Goal: Task Accomplishment & Management: Complete application form

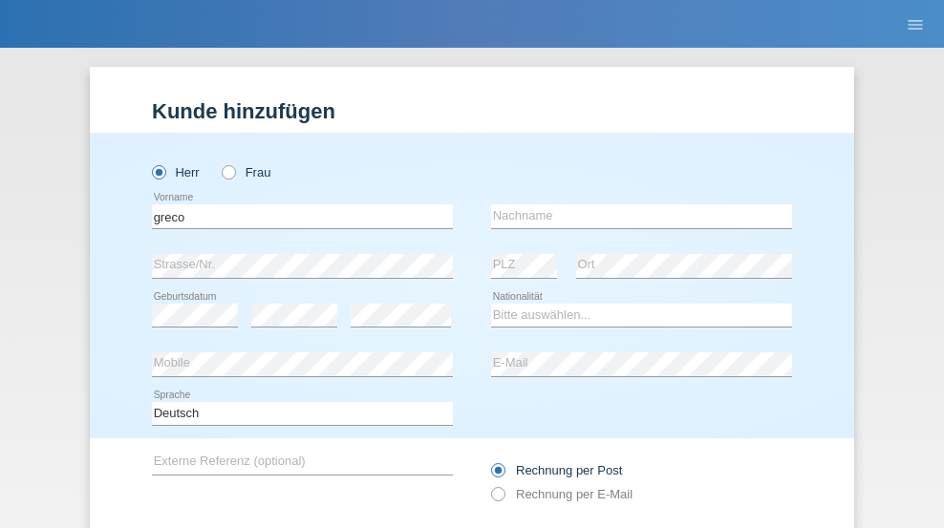
type input "greco"
click at [635, 205] on input "text" at bounding box center [641, 217] width 301 height 24
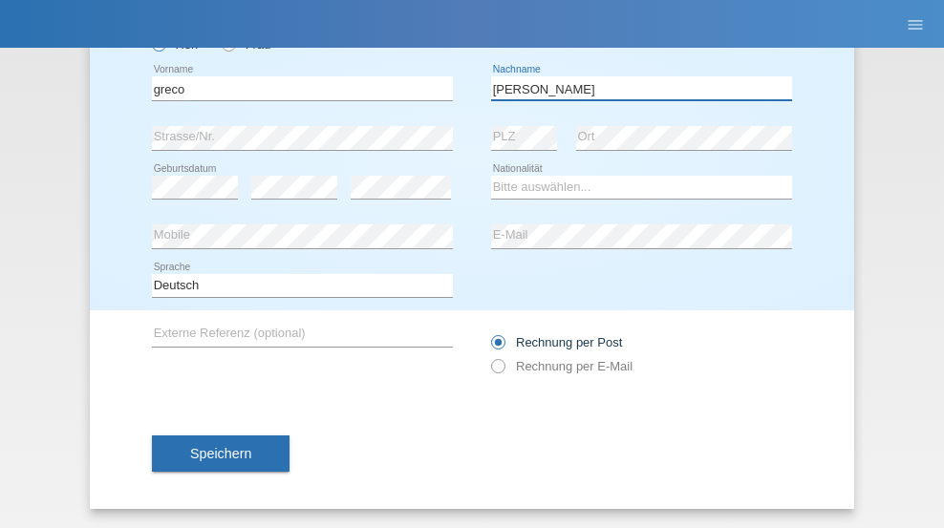
type input "[PERSON_NAME]"
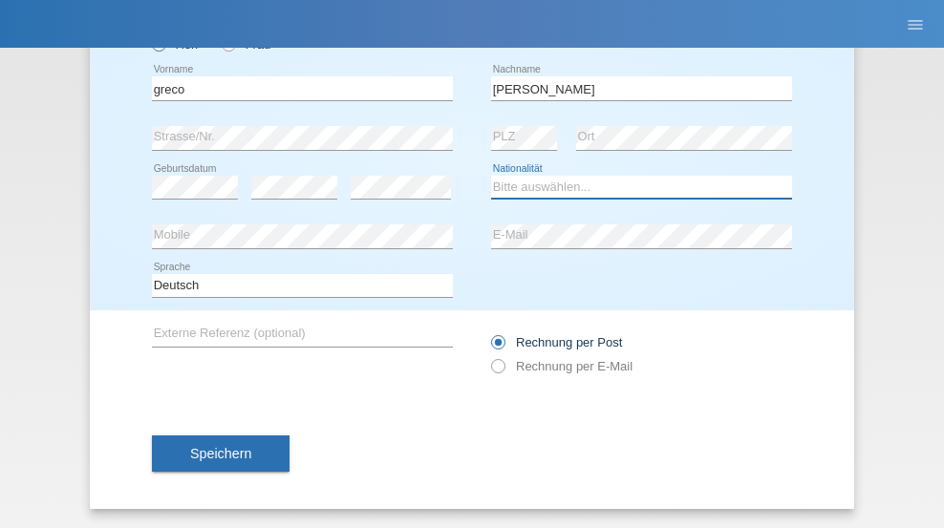
select select "CH"
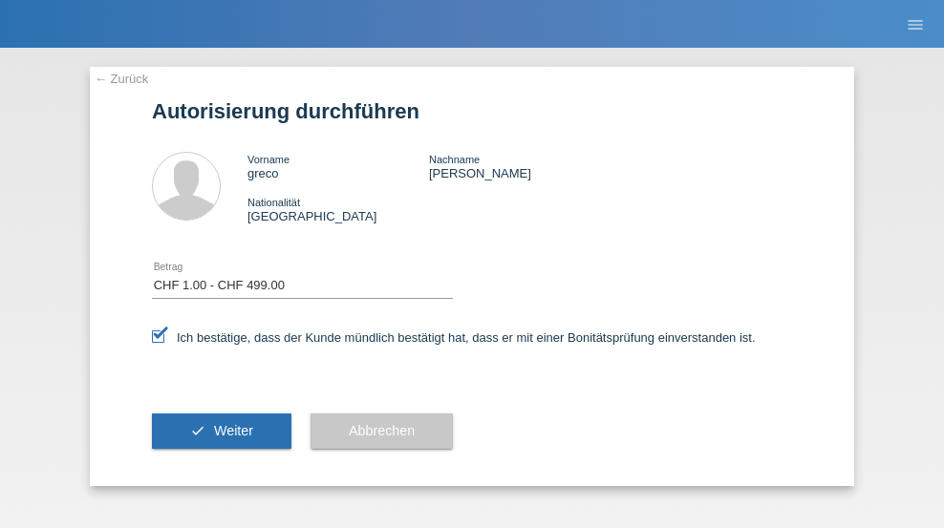
select select "1"
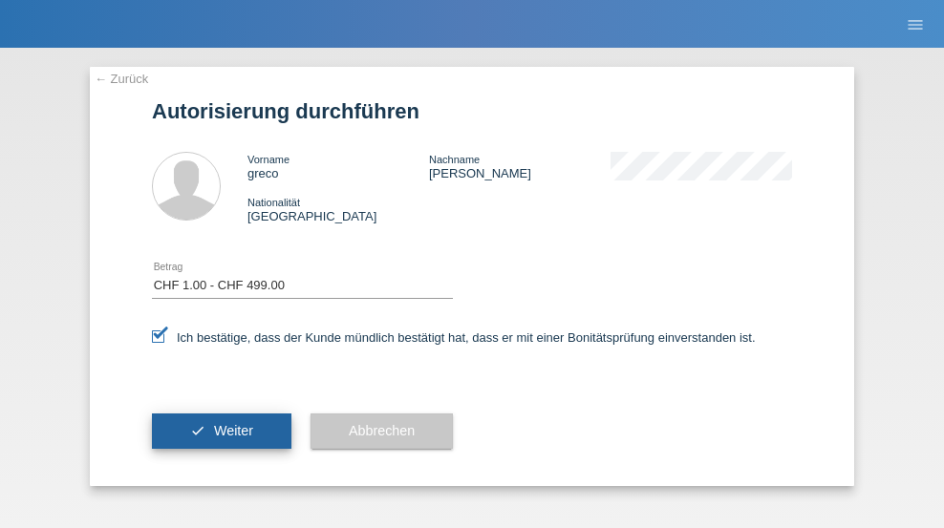
click at [222, 431] on span "Weiter" at bounding box center [233, 430] width 39 height 15
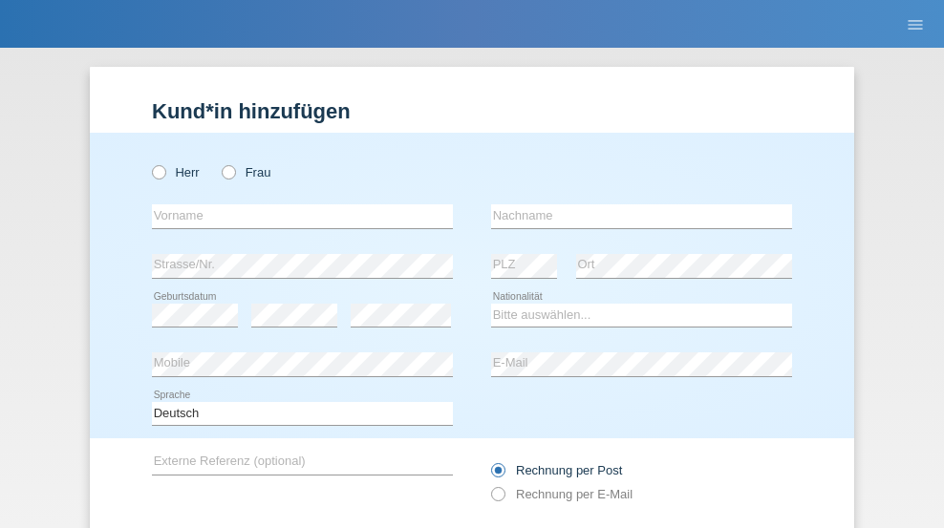
radio input "true"
click at [295, 205] on input "text" at bounding box center [302, 217] width 301 height 24
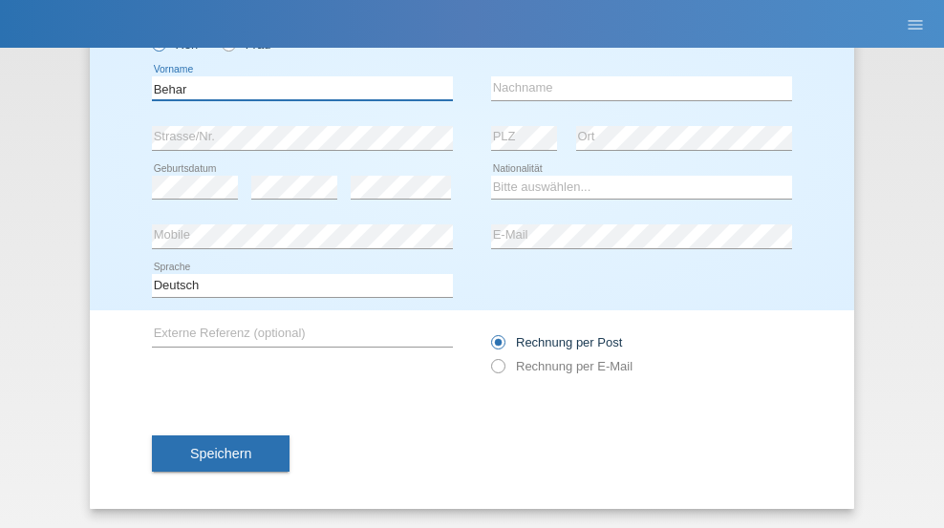
type input "Behar"
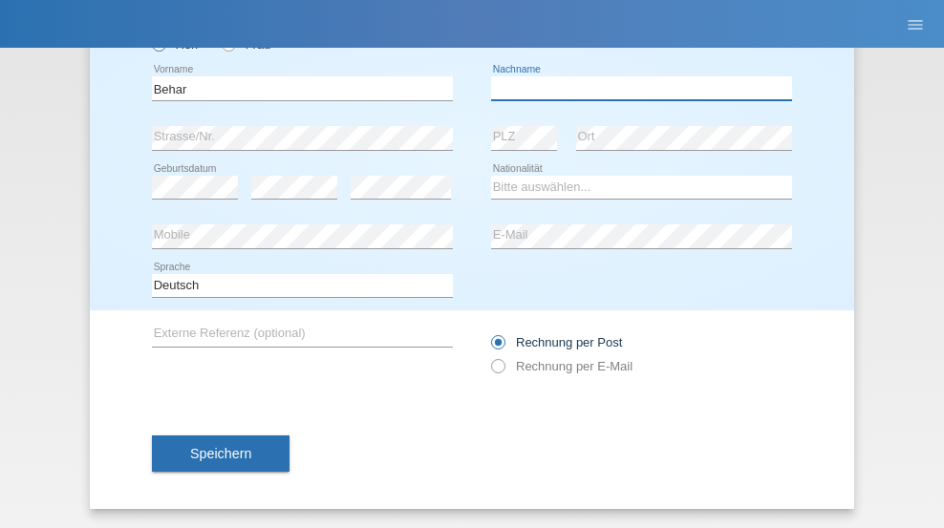
click at [635, 88] on input "text" at bounding box center [641, 88] width 301 height 24
type input "Dermaku"
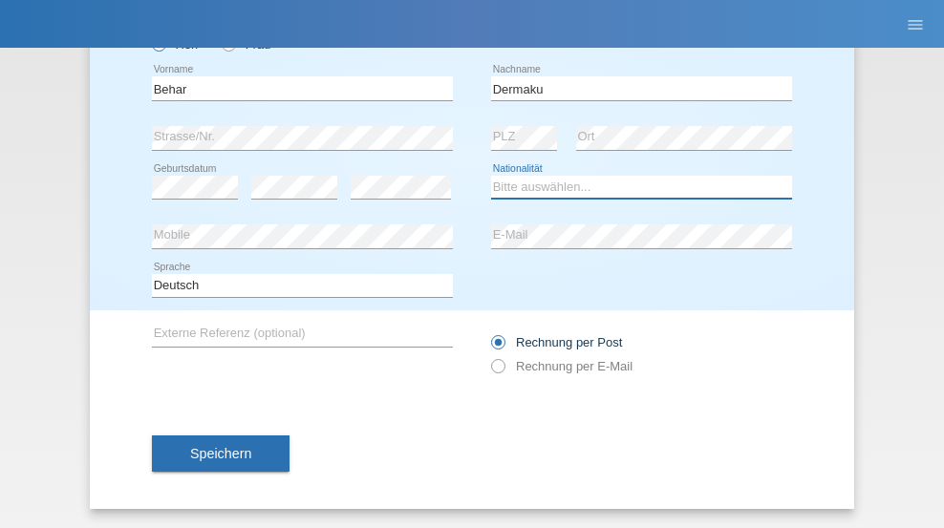
select select "XK"
select select "C"
select select "02"
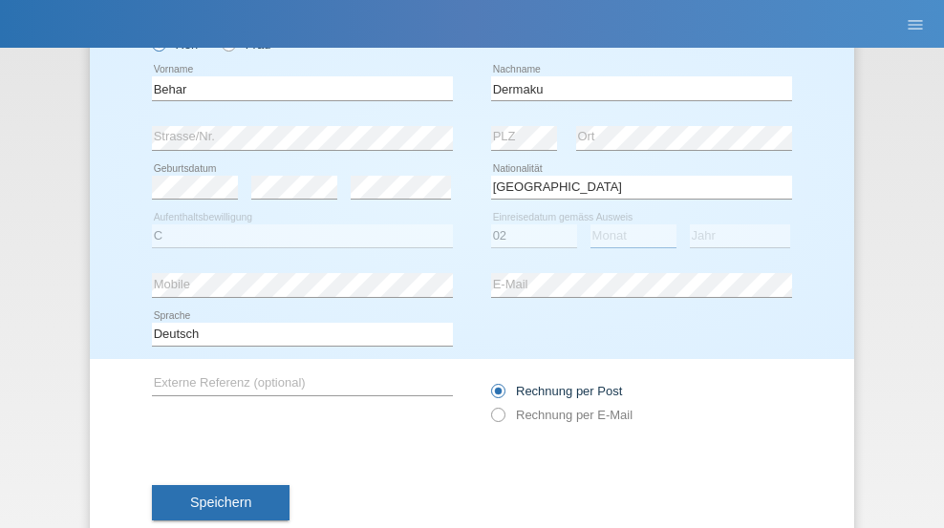
select select "03"
select select "2020"
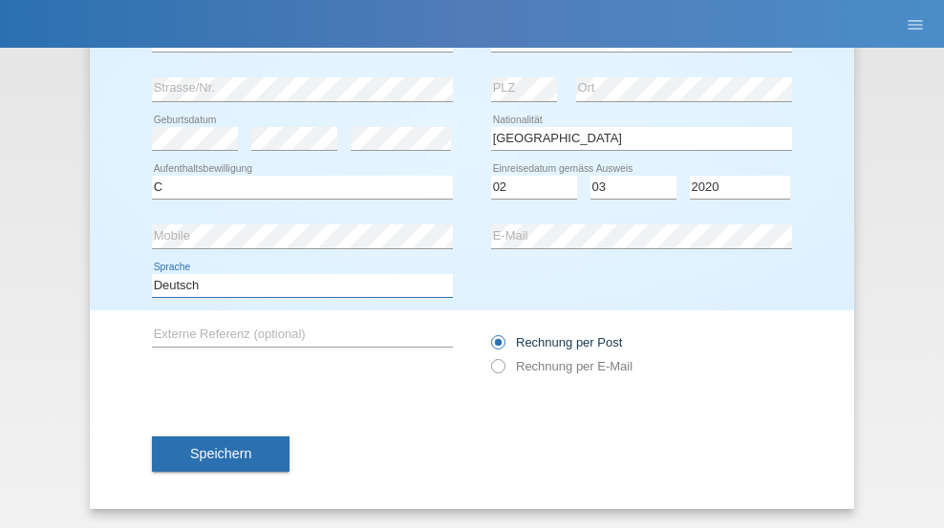
select select "en"
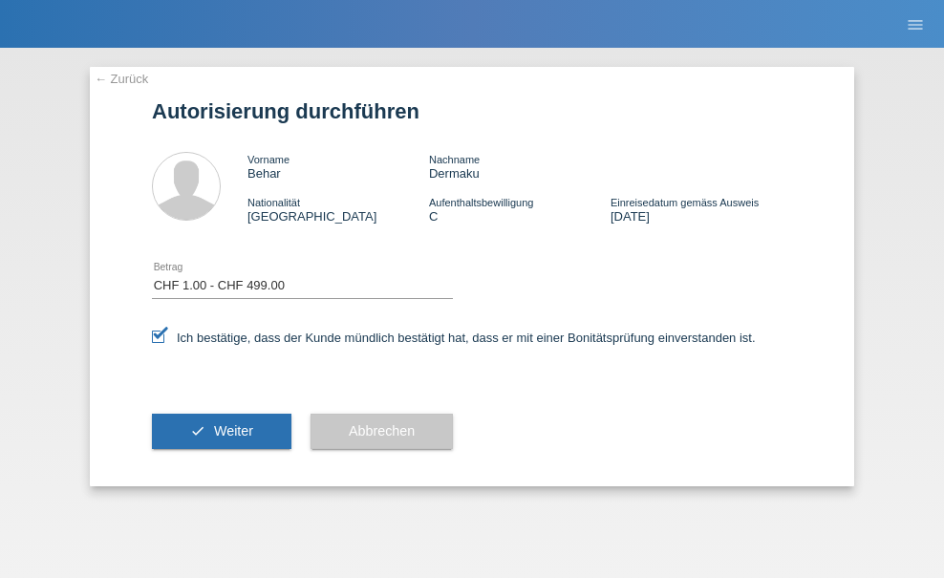
select select "1"
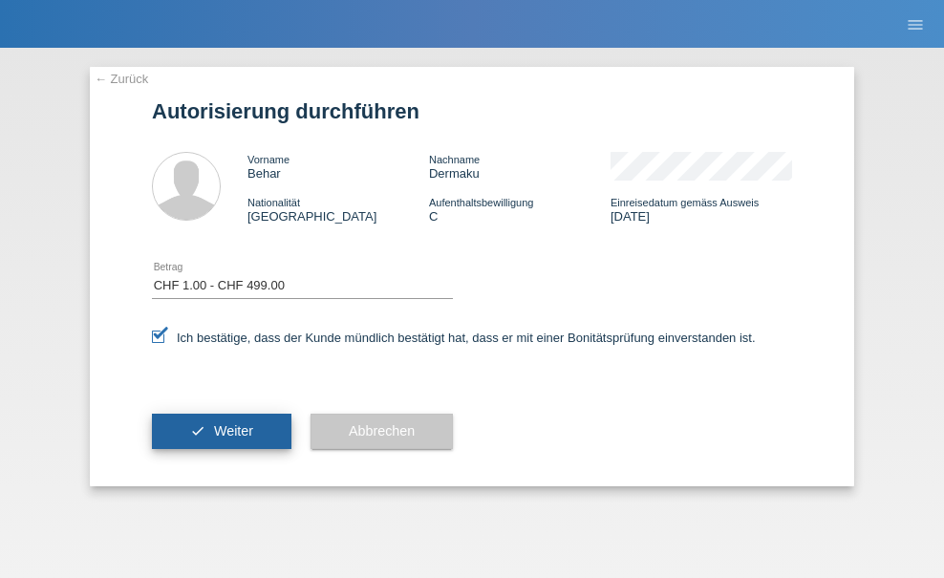
click at [222, 431] on span "Weiter" at bounding box center [233, 430] width 39 height 15
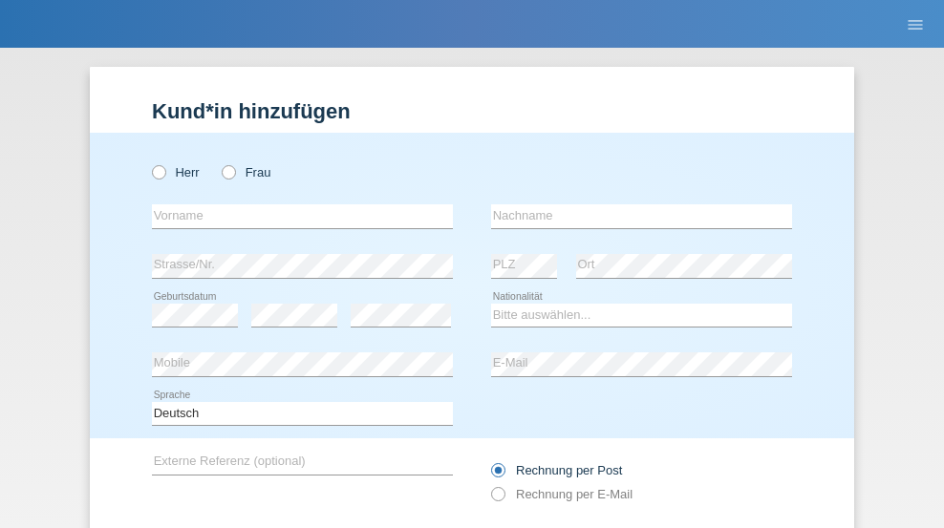
radio input "true"
click at [295, 205] on input "text" at bounding box center [302, 217] width 301 height 24
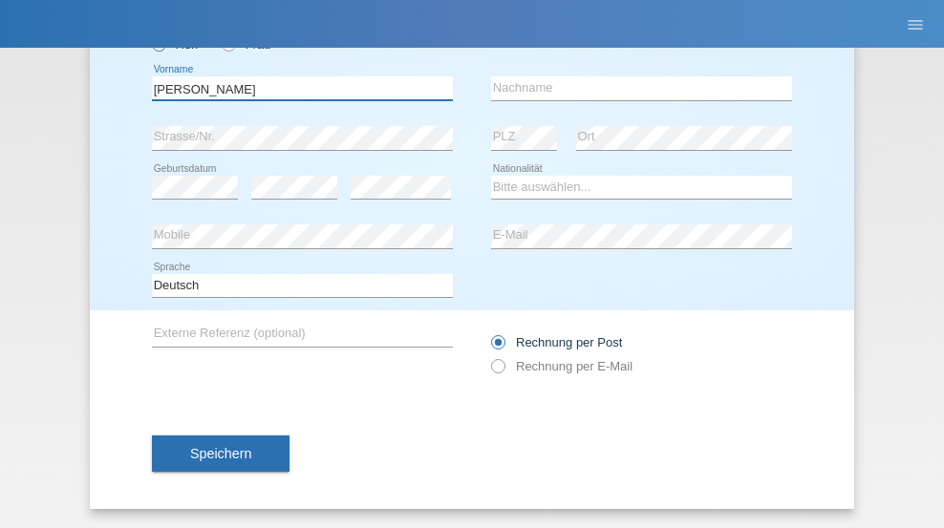
type input "[PERSON_NAME]"
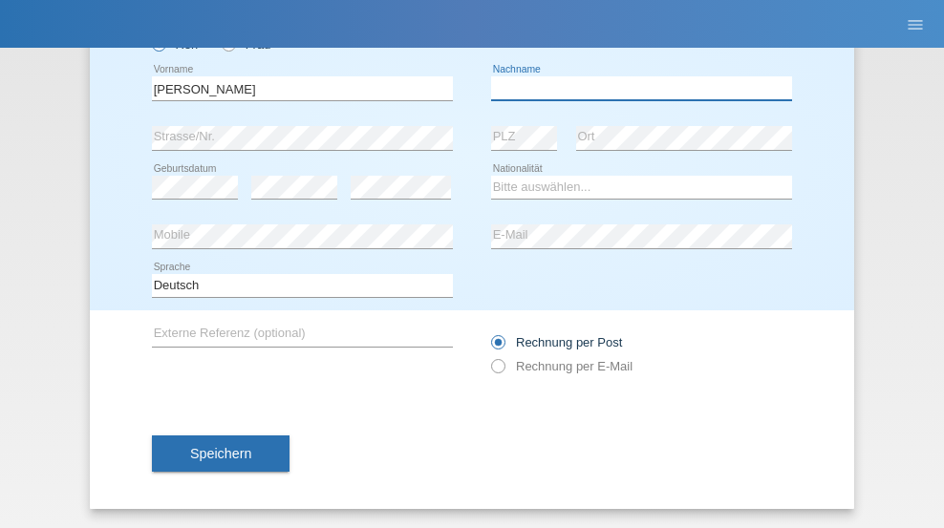
click at [635, 88] on input "text" at bounding box center [641, 88] width 301 height 24
type input "Verly"
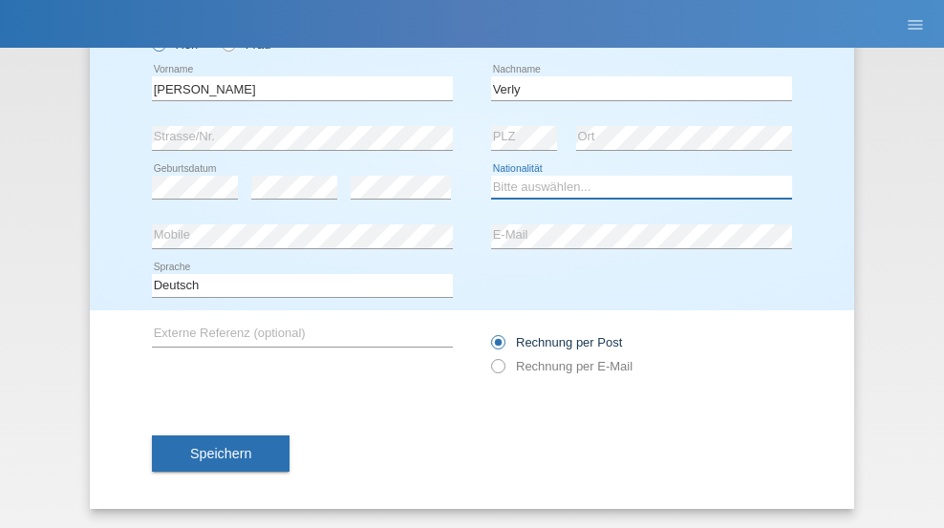
select select "CH"
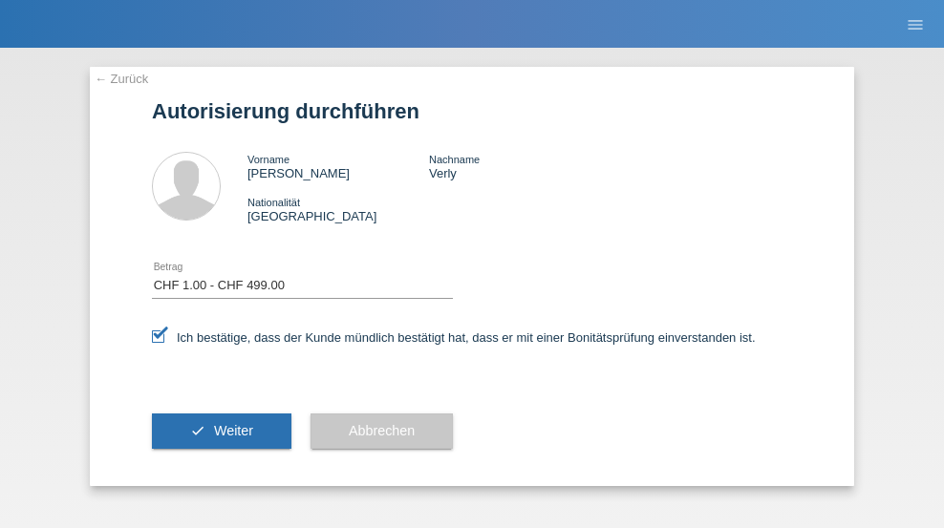
select select "1"
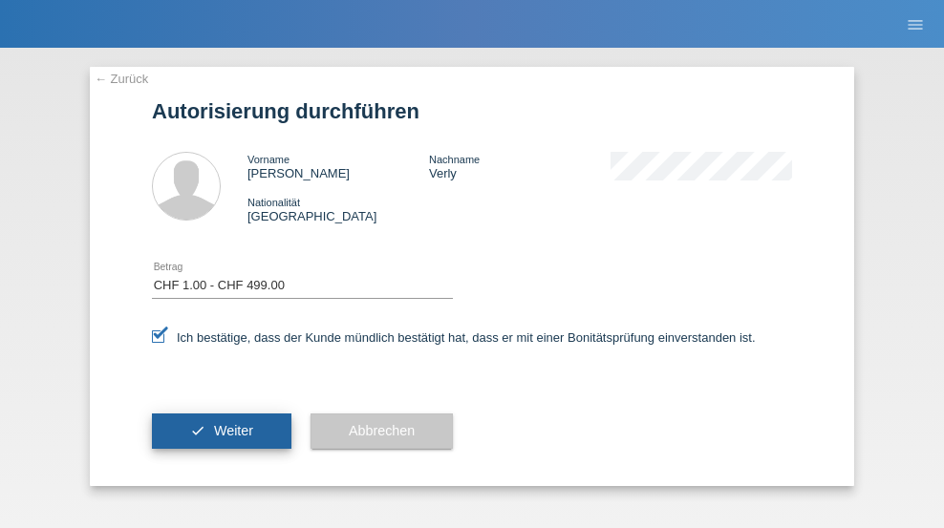
click at [222, 431] on span "Weiter" at bounding box center [233, 430] width 39 height 15
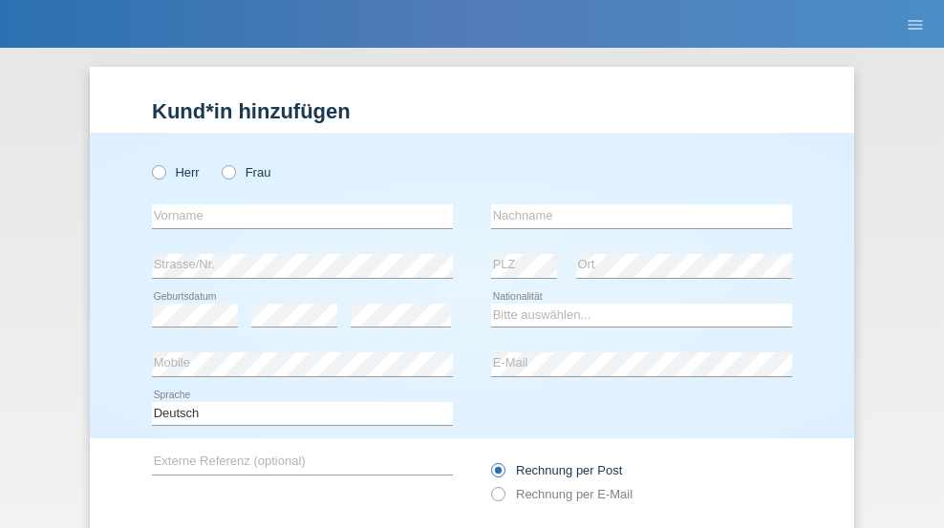
radio input "true"
click at [295, 205] on input "text" at bounding box center [302, 217] width 301 height 24
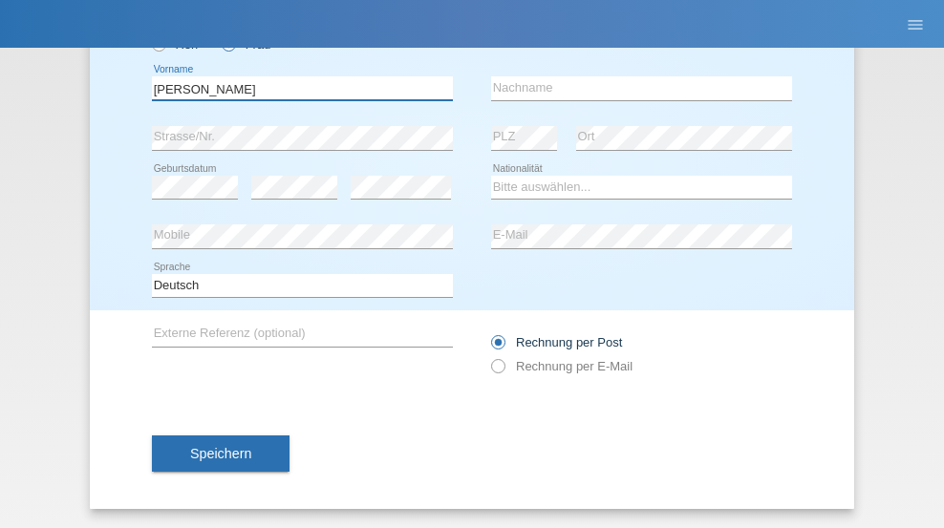
type input "[PERSON_NAME]"
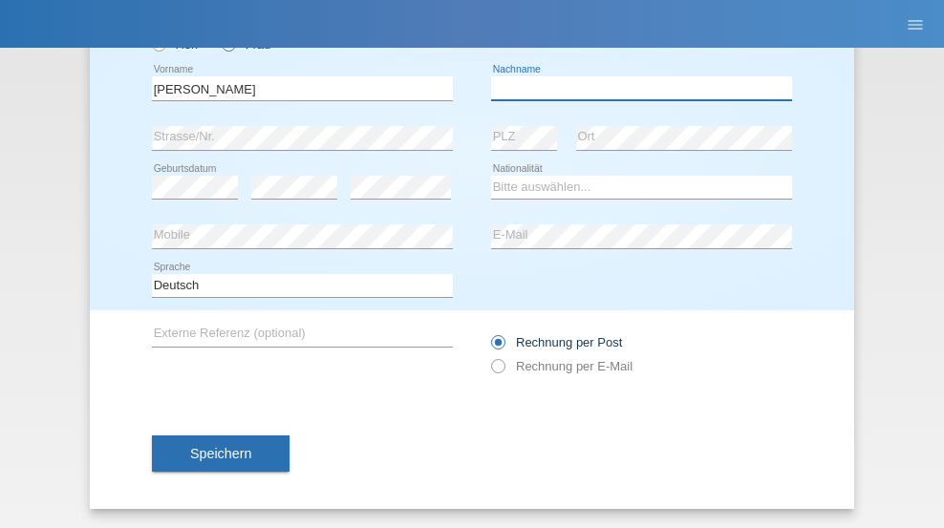
click at [635, 88] on input "text" at bounding box center [641, 88] width 301 height 24
type input "Vânia [DEMOGRAPHIC_DATA]"
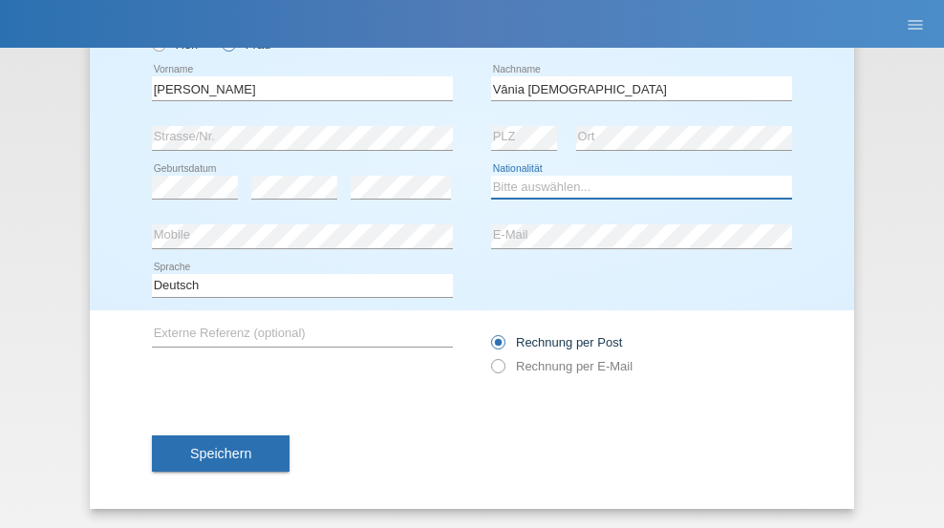
select select "BR"
select select "C"
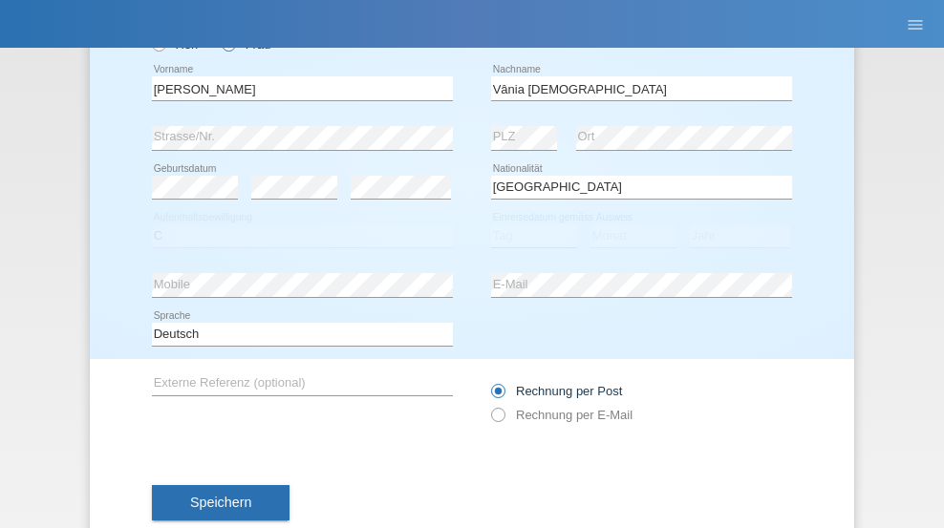
select select "27"
select select "10"
select select "2003"
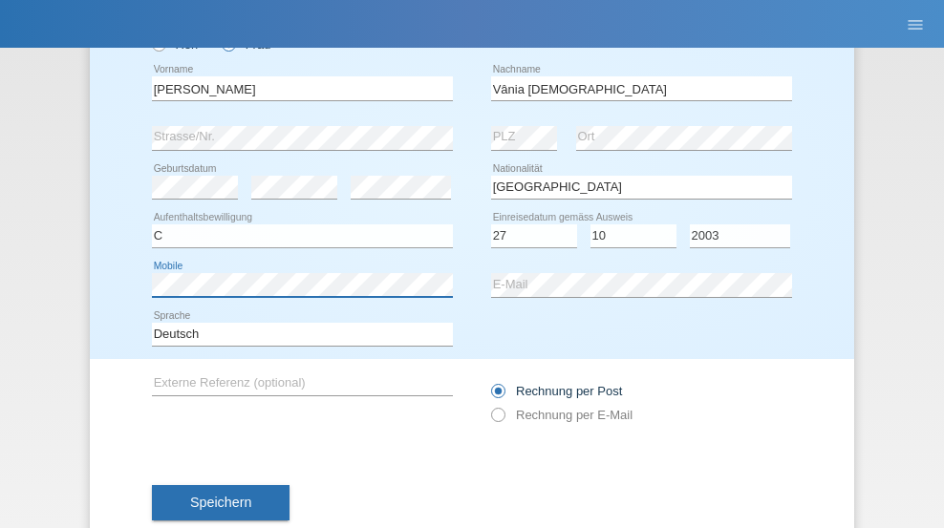
scroll to position [177, 0]
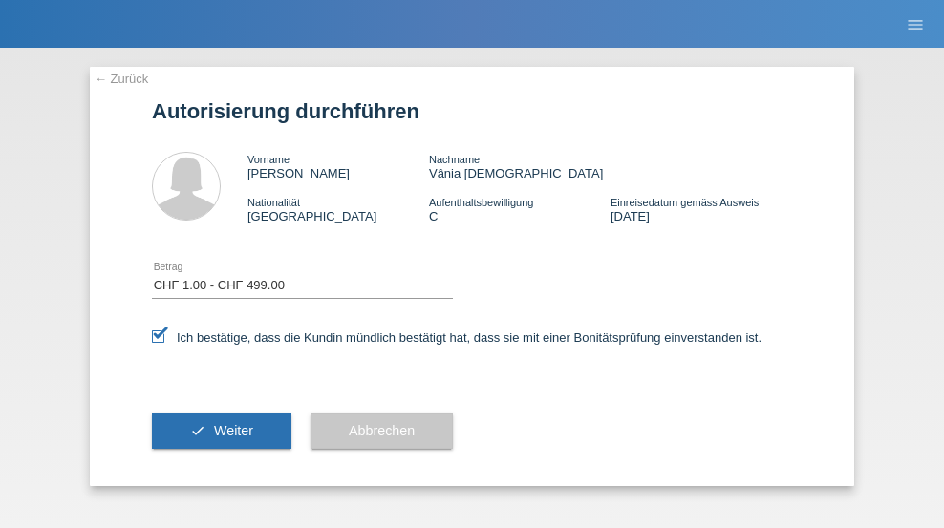
select select "1"
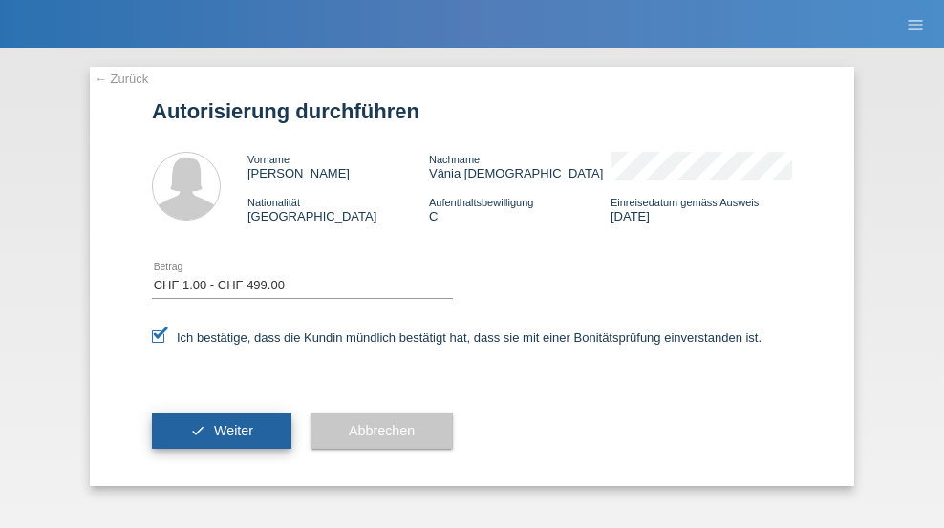
click at [222, 431] on span "Weiter" at bounding box center [233, 430] width 39 height 15
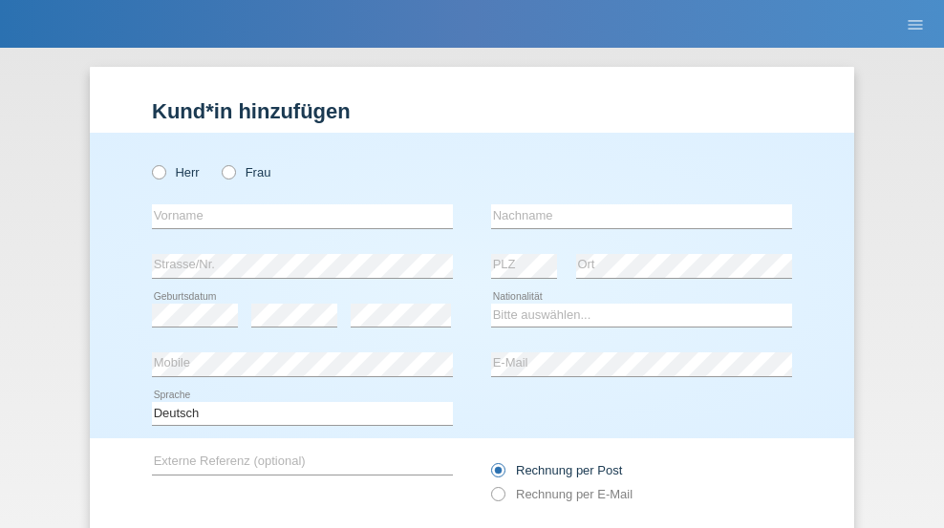
radio input "true"
click at [295, 205] on input "text" at bounding box center [302, 217] width 301 height 24
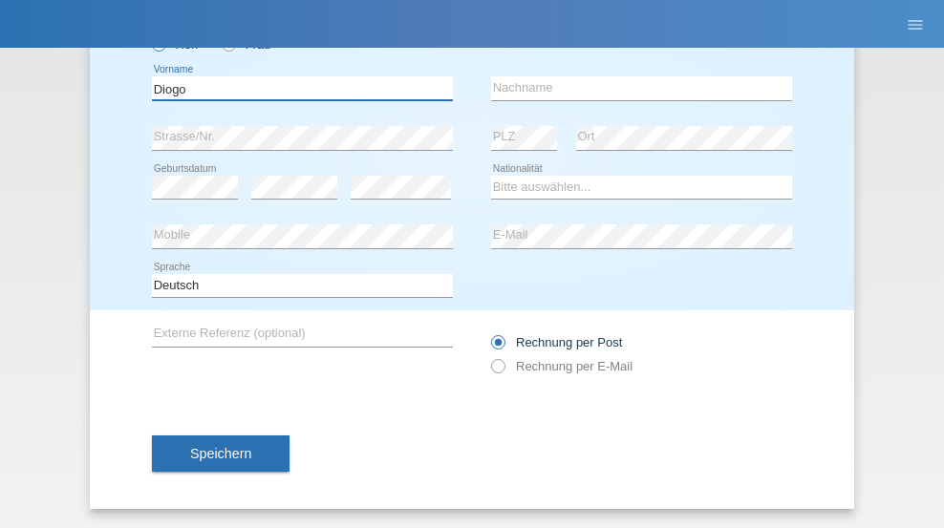
type input "Diogo"
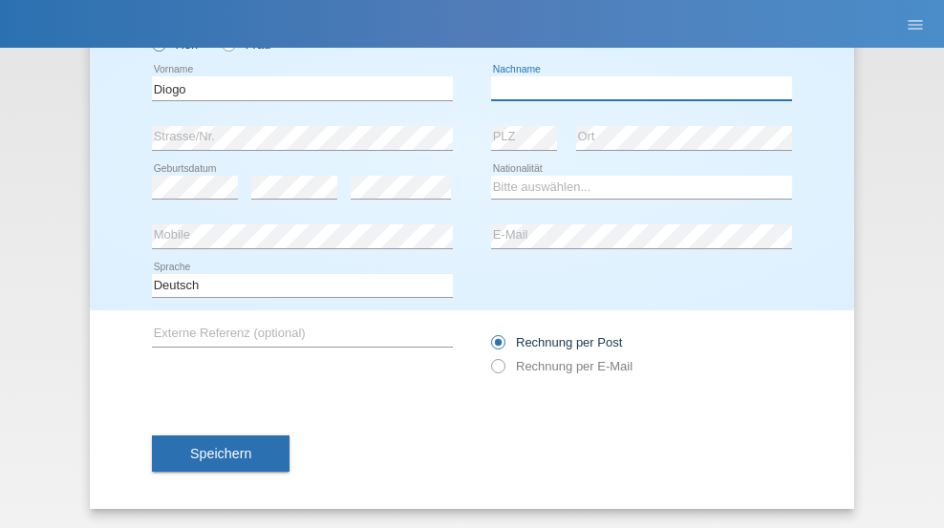
click at [635, 88] on input "text" at bounding box center [641, 88] width 301 height 24
type input "Pinheiro"
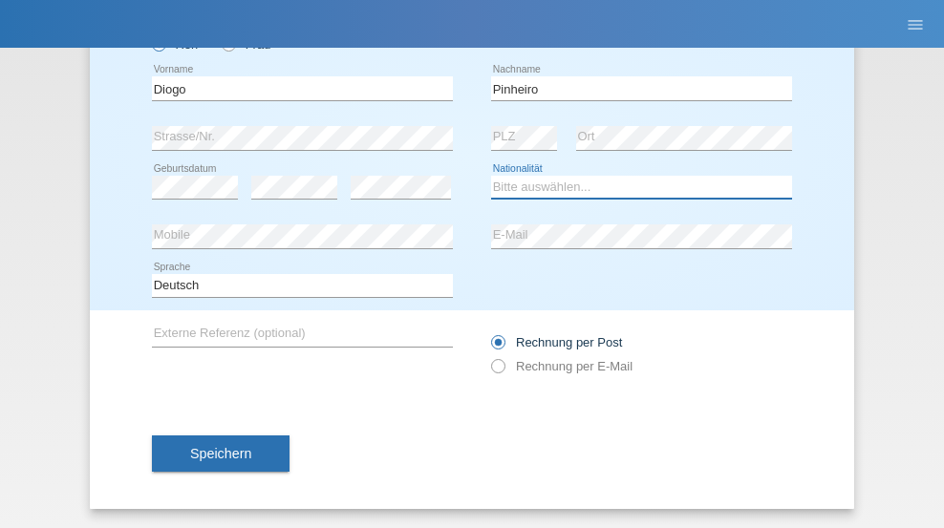
select select "PT"
select select "C"
select select "10"
select select "01"
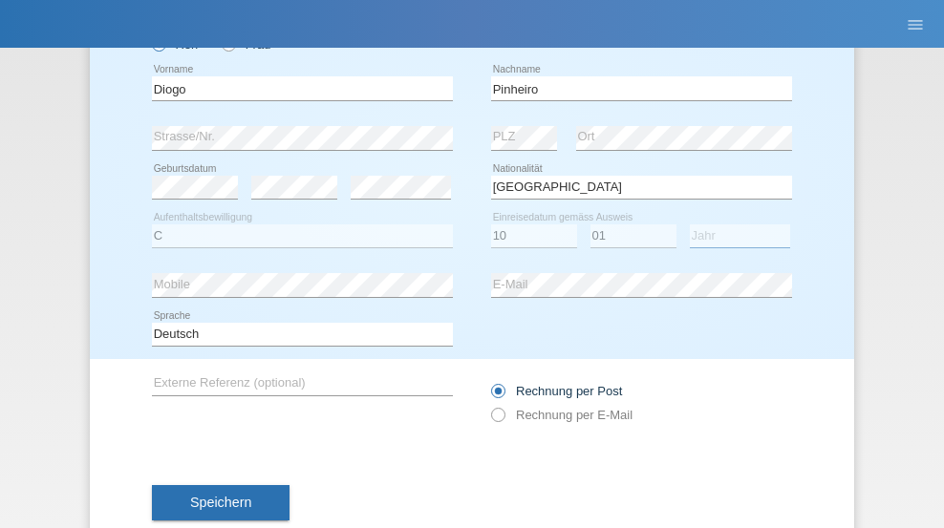
select select "1991"
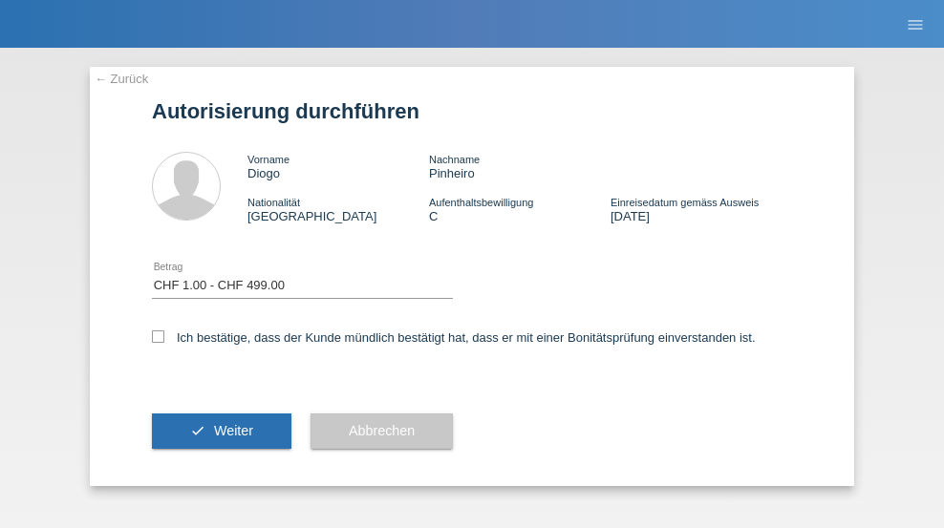
select select "1"
checkbox input "true"
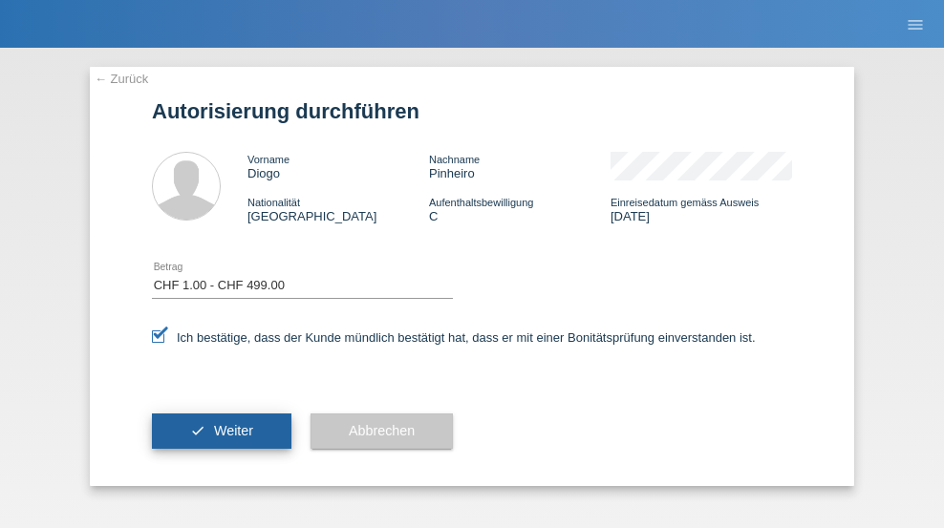
click at [222, 431] on span "Weiter" at bounding box center [233, 430] width 39 height 15
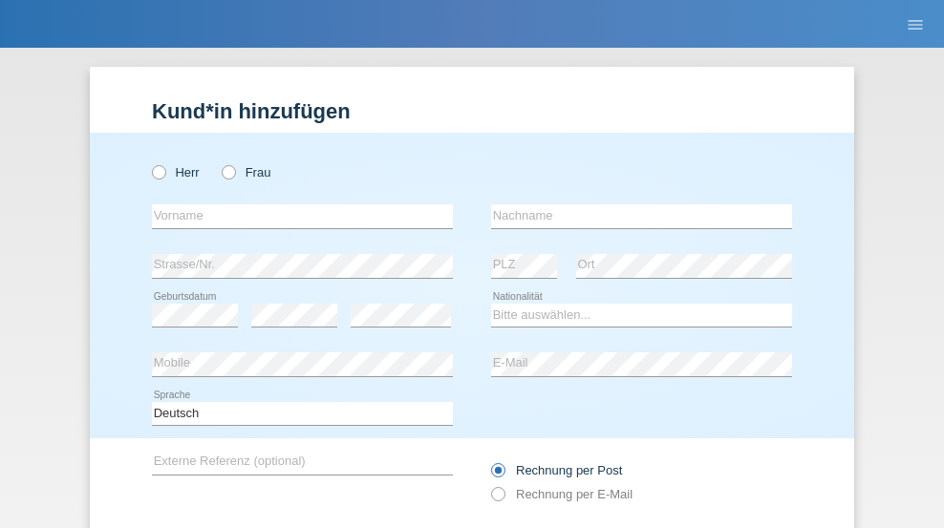
radio input "true"
click at [295, 205] on input "text" at bounding box center [302, 217] width 301 height 24
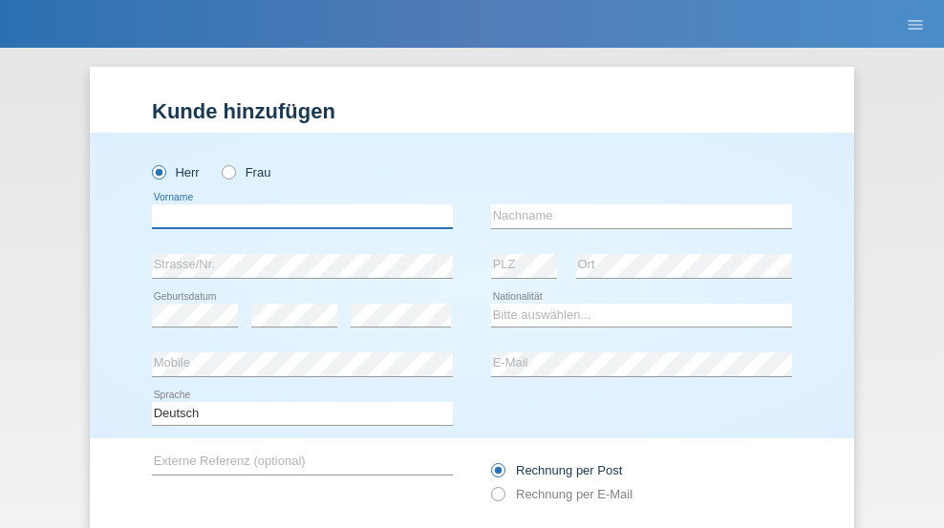
scroll to position [128, 0]
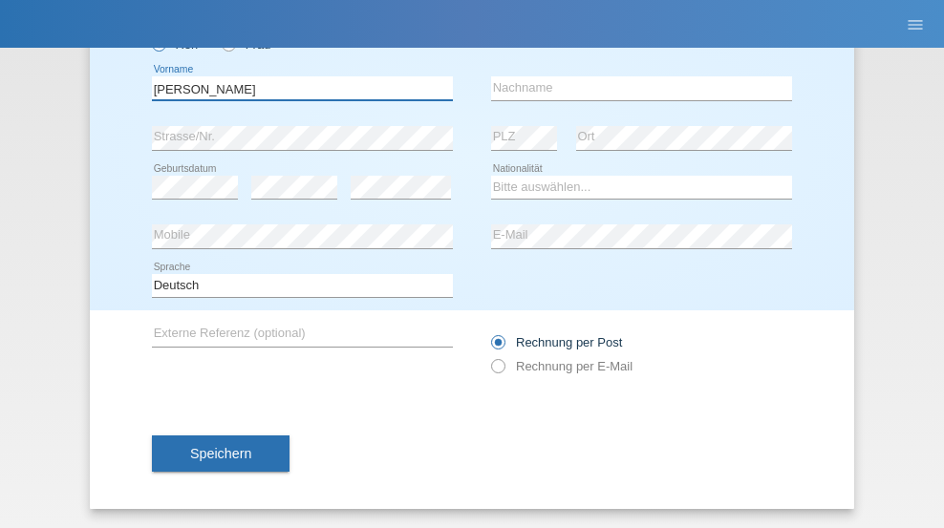
type input "[PERSON_NAME]"
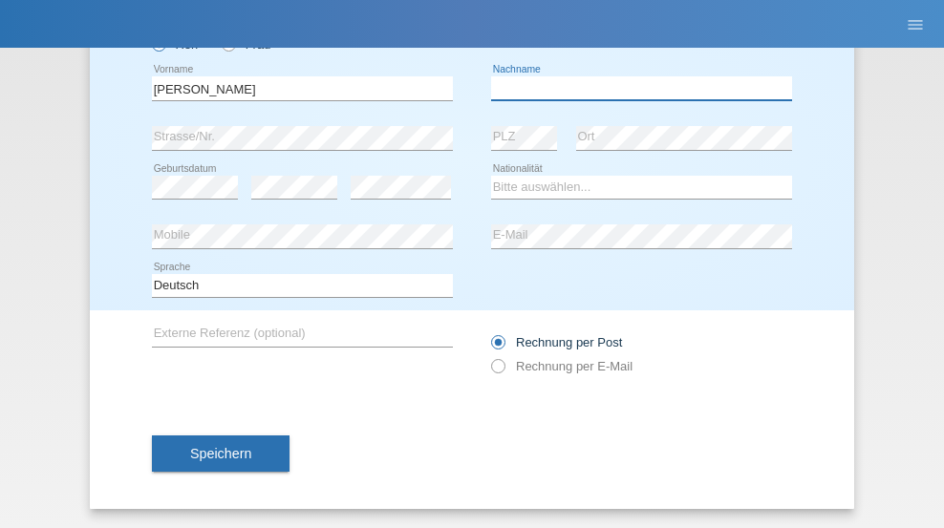
click at [635, 88] on input "text" at bounding box center [641, 88] width 301 height 24
type input "Amaral"
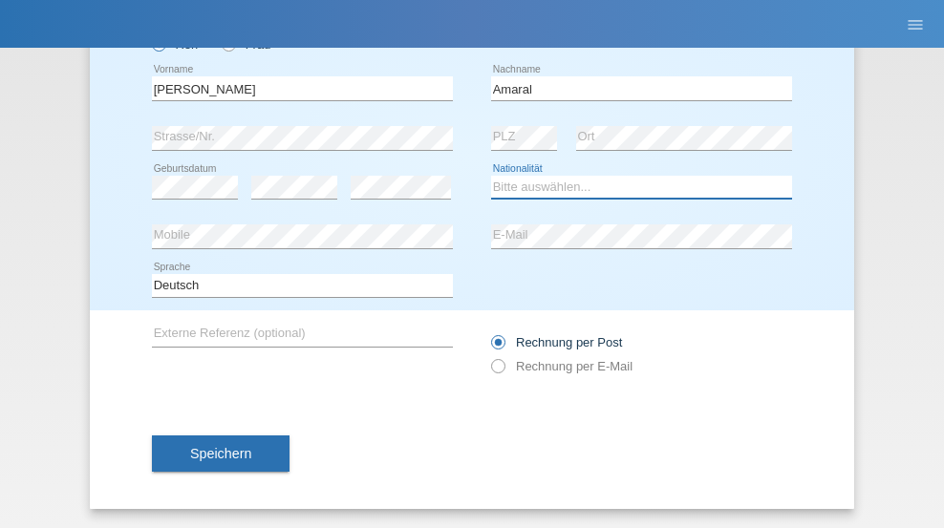
select select "PT"
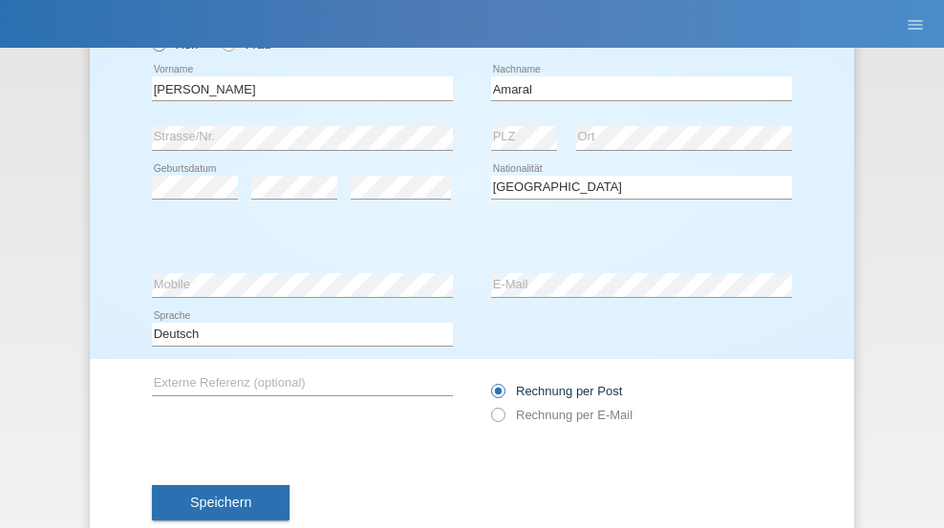
select select "C"
select select "06"
select select "07"
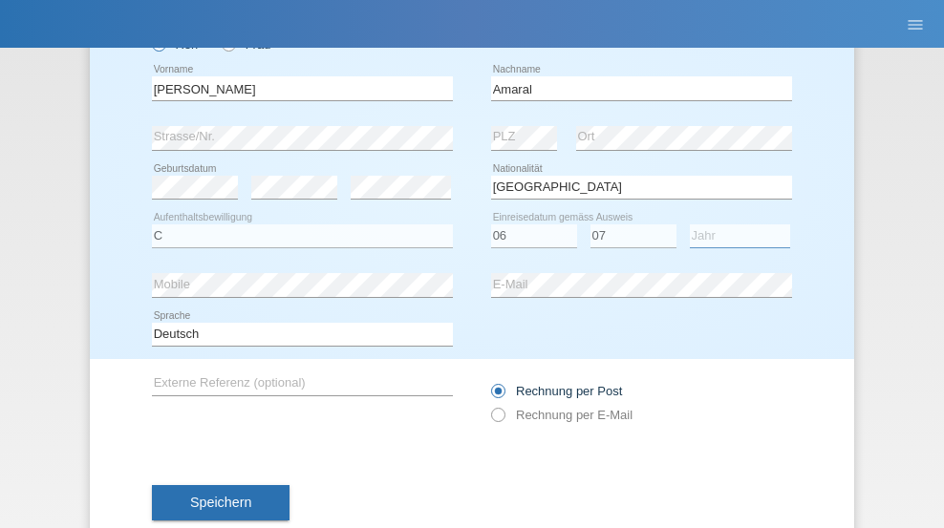
select select "2019"
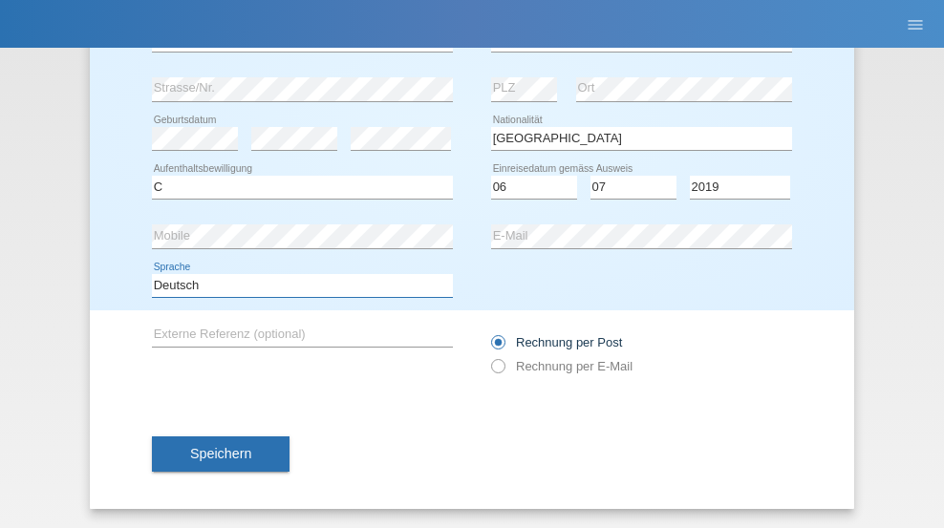
select select "en"
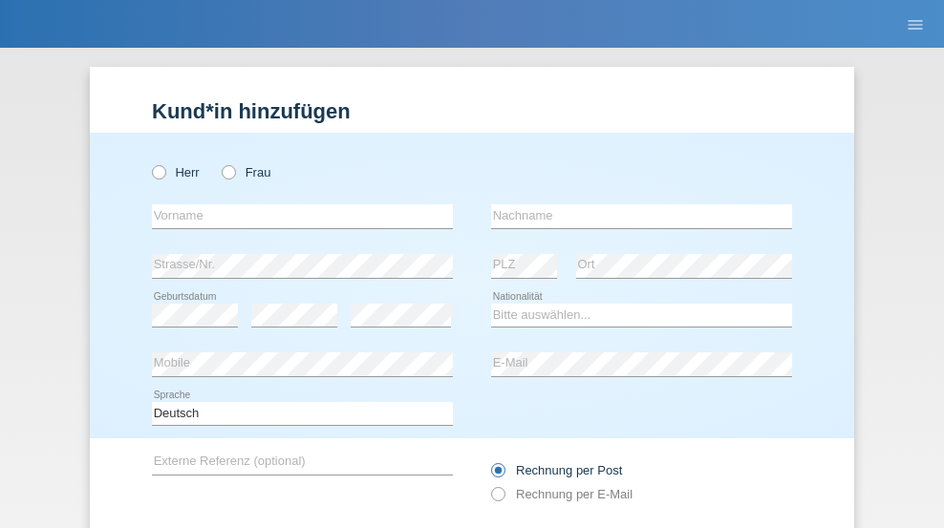
radio input "true"
click at [295, 205] on input "text" at bounding box center [302, 217] width 301 height 24
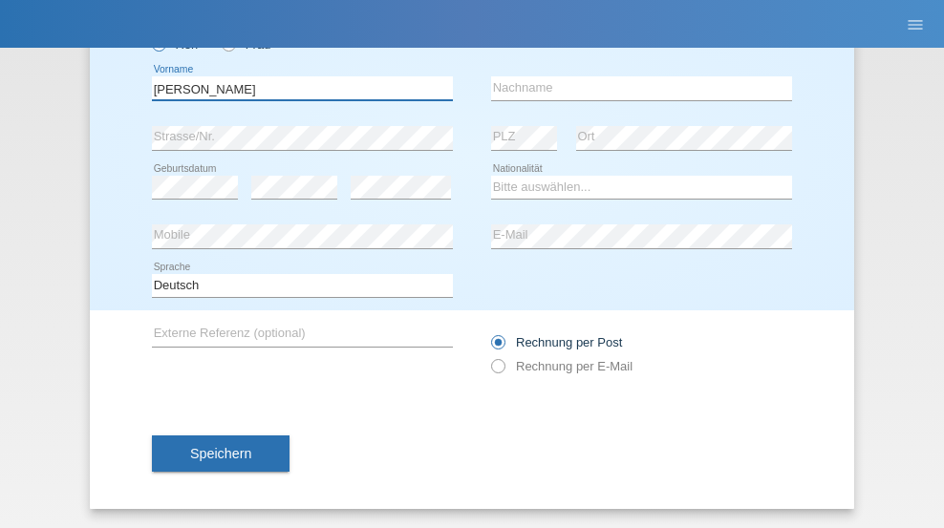
type input "tim"
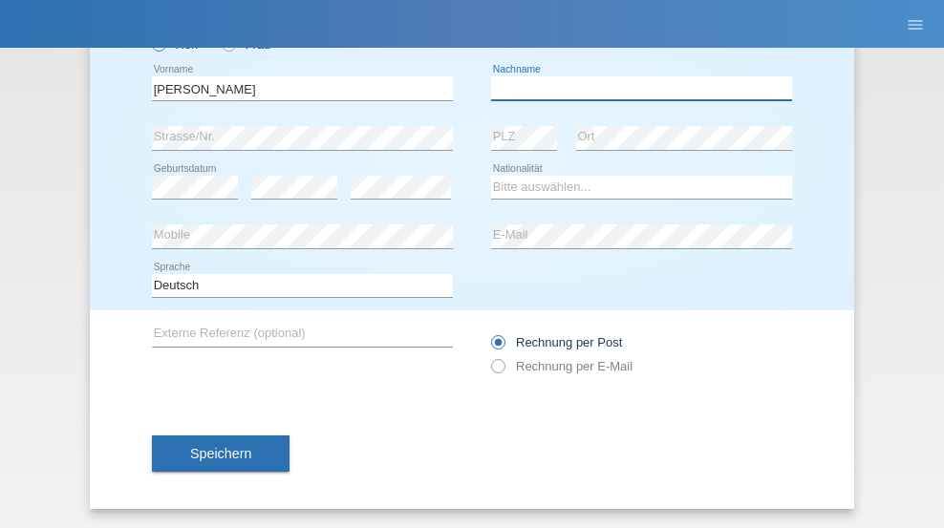
click at [635, 88] on input "text" at bounding box center [641, 88] width 301 height 24
type input "Krüger"
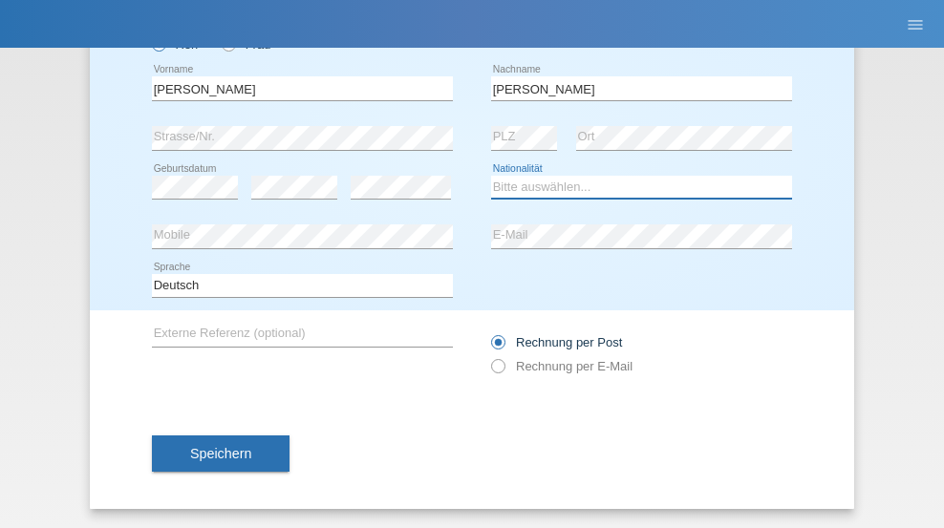
select select "DE"
select select "C"
select select "05"
select select "04"
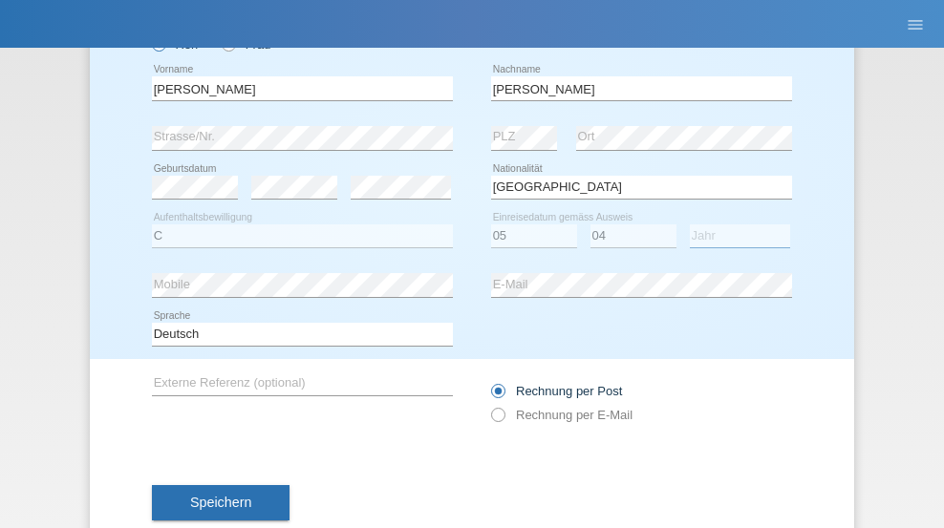
select select "2021"
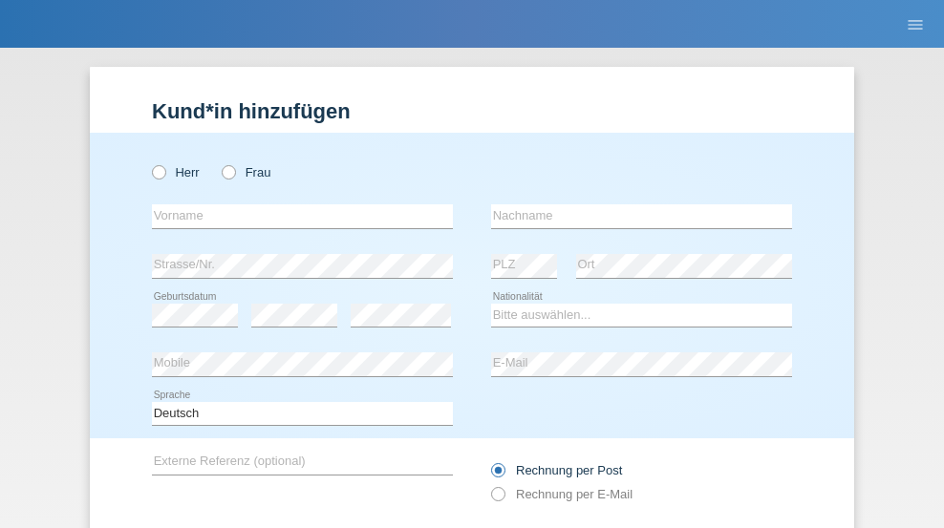
radio input "true"
click at [295, 205] on input "text" at bounding box center [302, 217] width 301 height 24
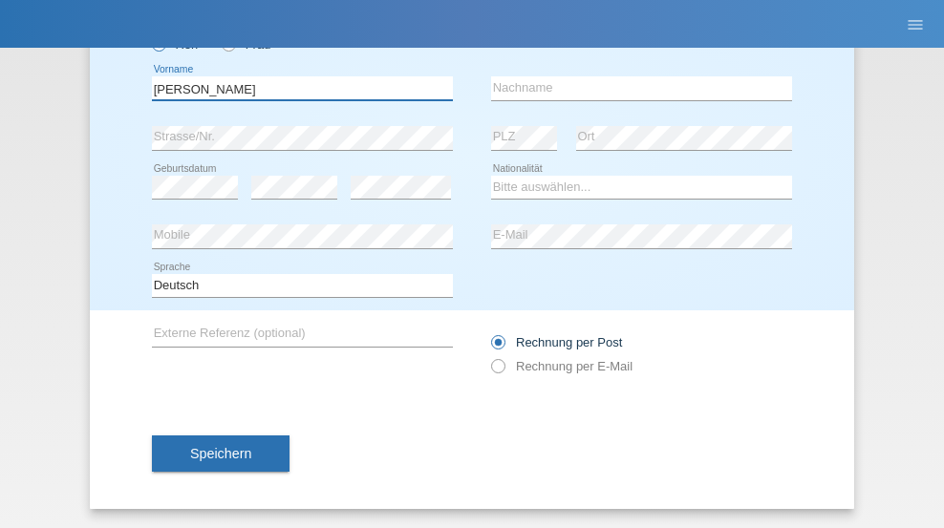
type input "Schumacher"
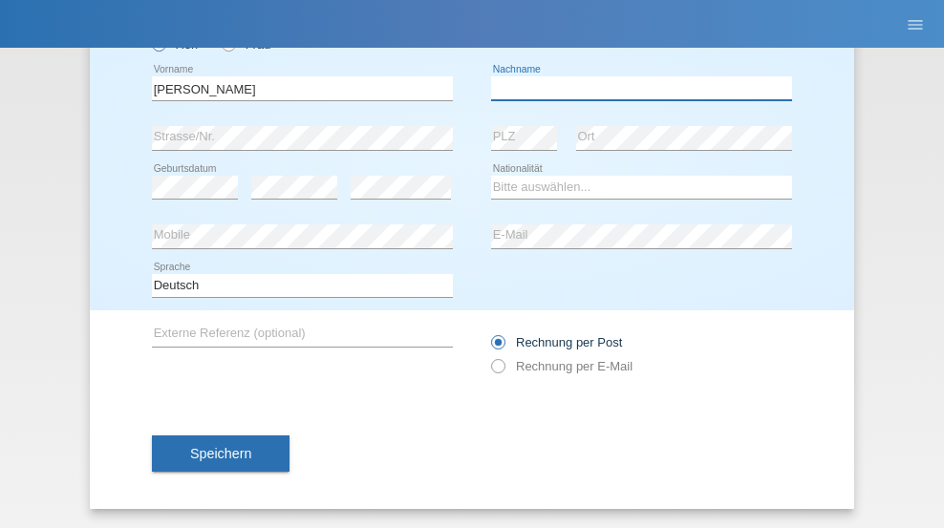
click at [635, 88] on input "text" at bounding box center [641, 88] width 301 height 24
type input "Christian"
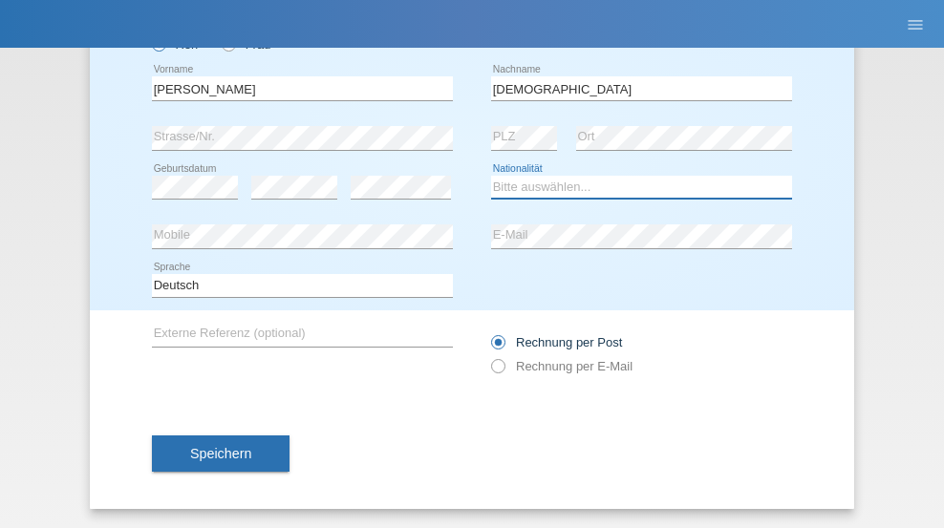
select select "CH"
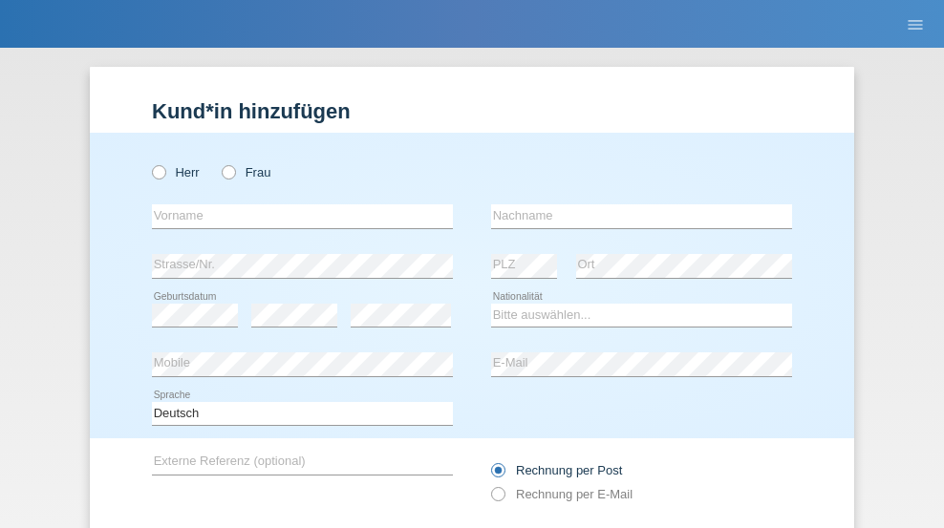
radio input "true"
click at [295, 205] on input "text" at bounding box center [302, 217] width 301 height 24
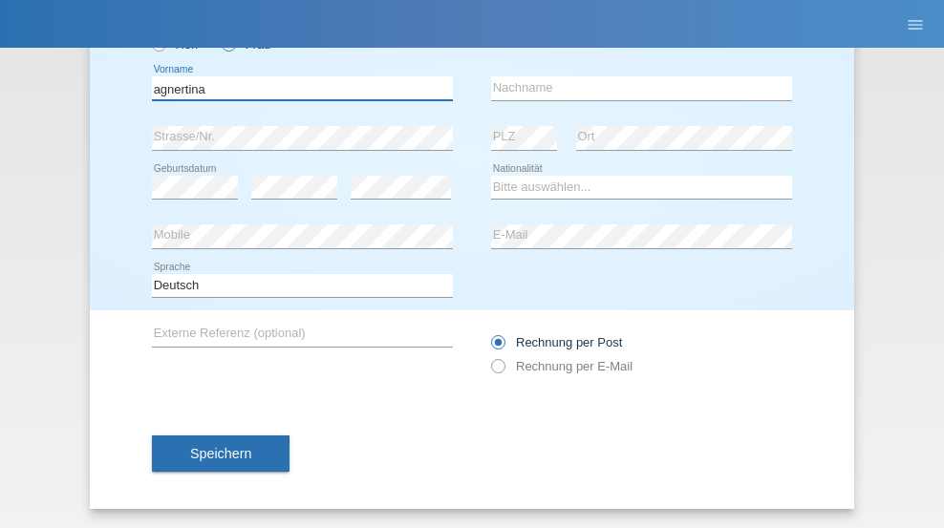
type input "agnertina"
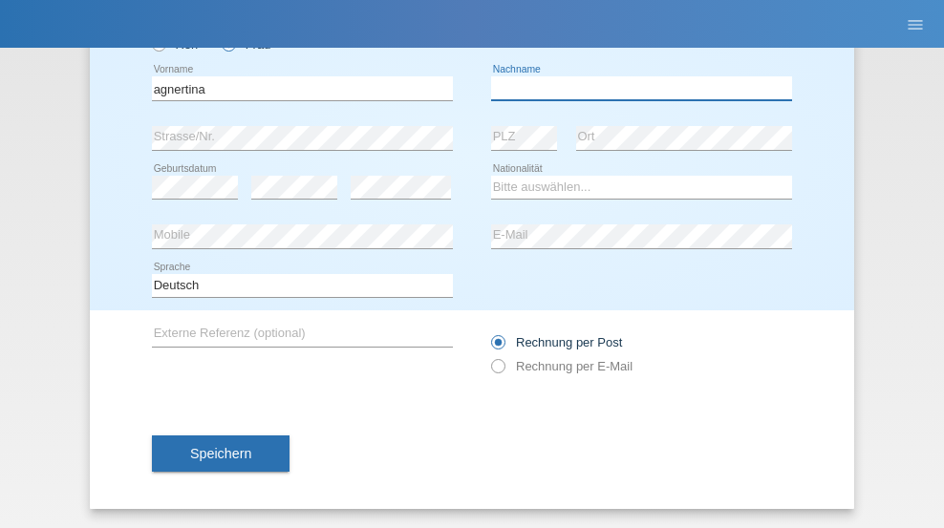
click at [635, 88] on input "text" at bounding box center [641, 88] width 301 height 24
type input "noshaj"
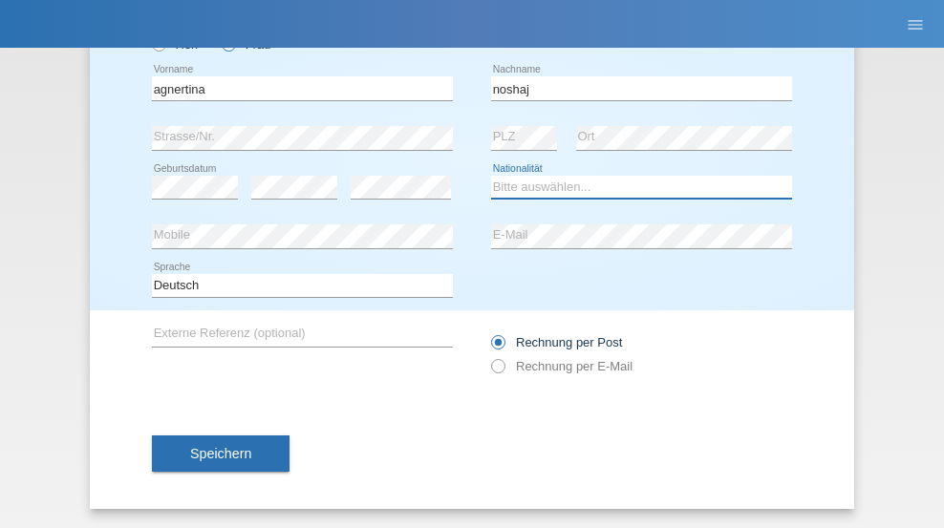
select select "NL"
select select "C"
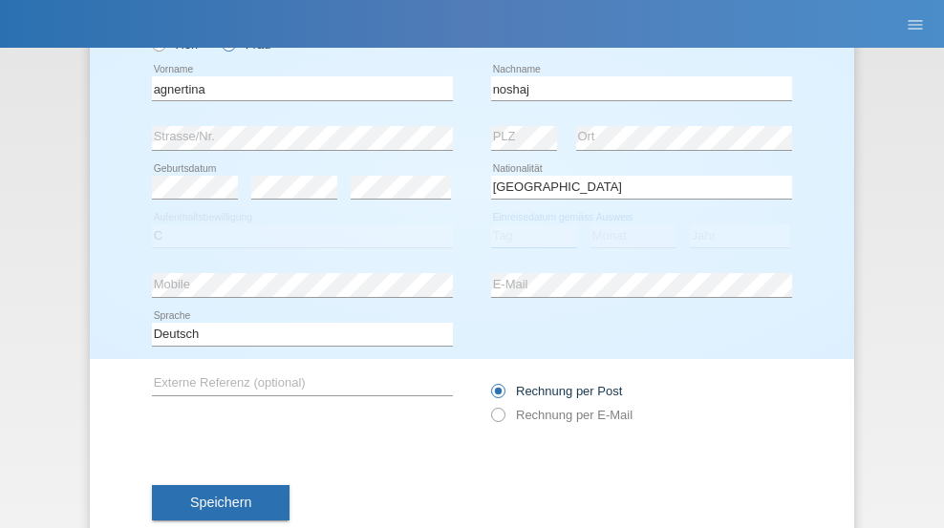
select select "01"
select select "08"
select select "2021"
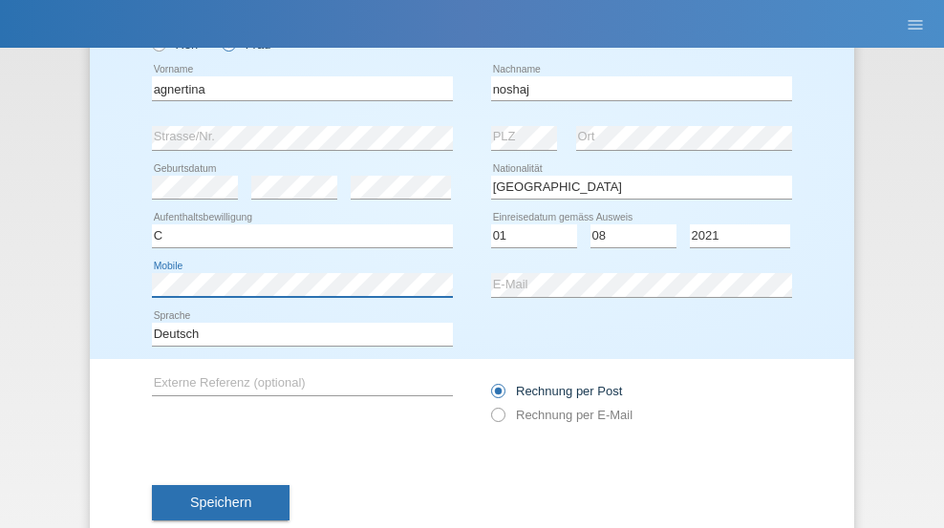
scroll to position [177, 0]
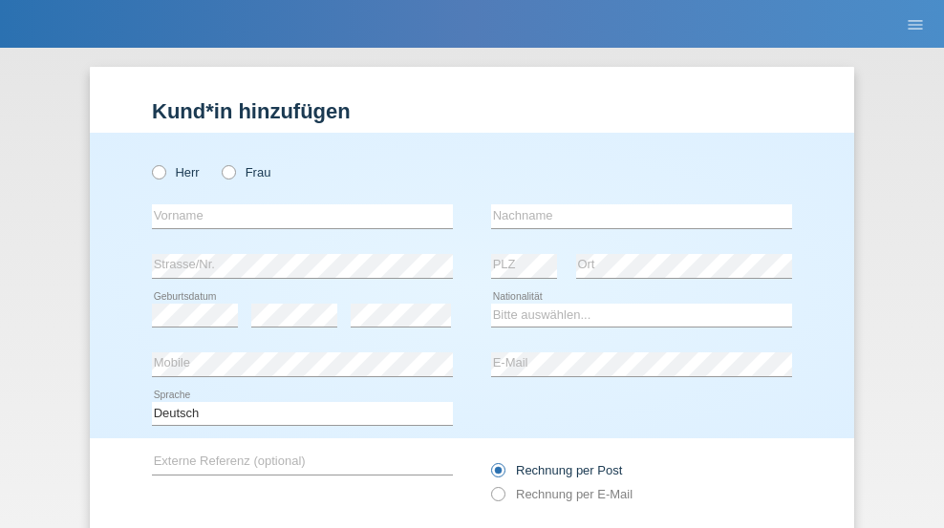
radio input "true"
click at [295, 205] on input "text" at bounding box center [302, 217] width 301 height 24
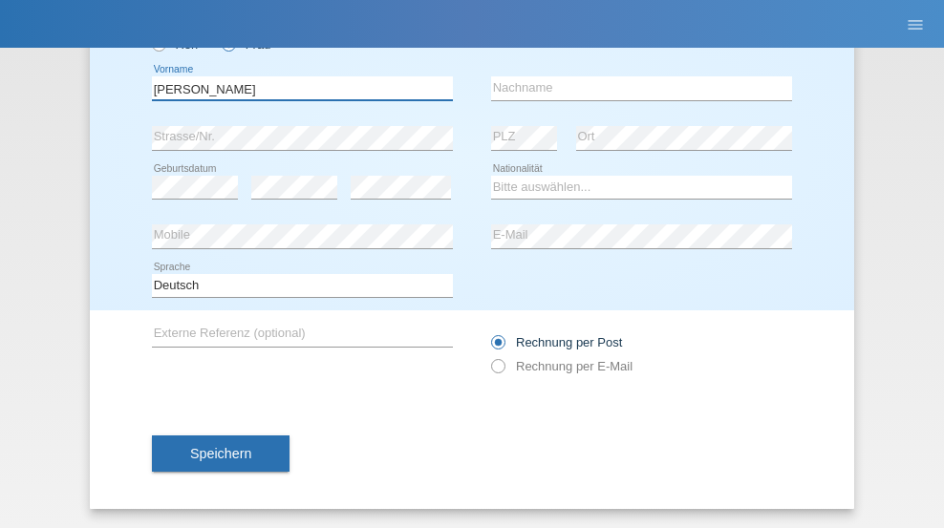
type input "[PERSON_NAME]"
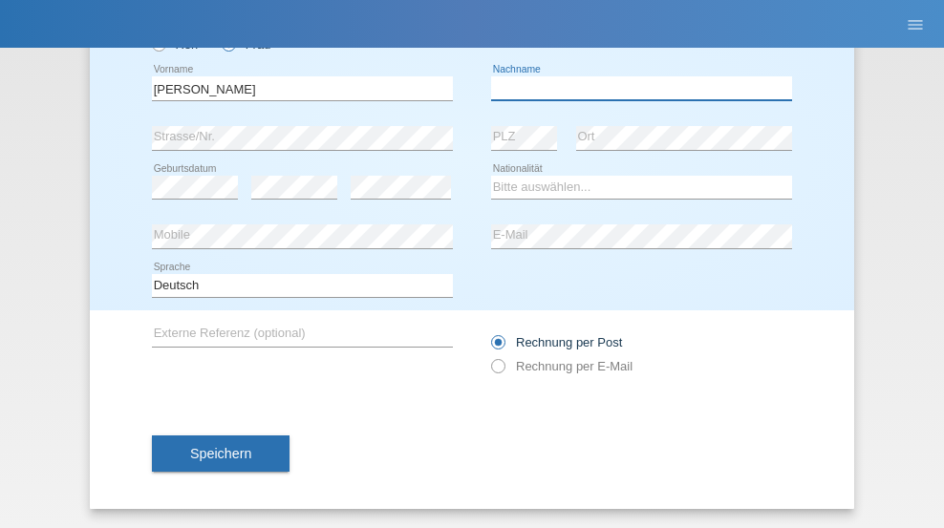
click at [635, 88] on input "text" at bounding box center [641, 88] width 301 height 24
type input "Pinzo"
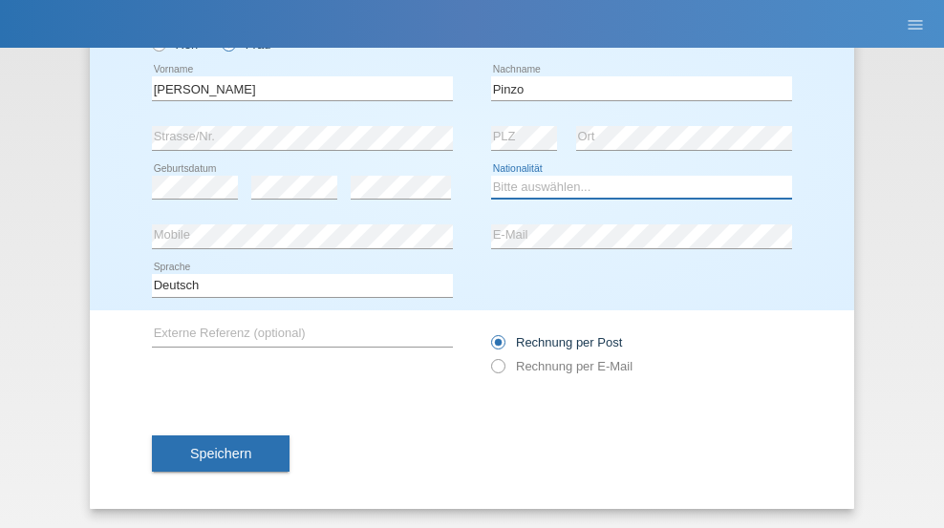
select select "CH"
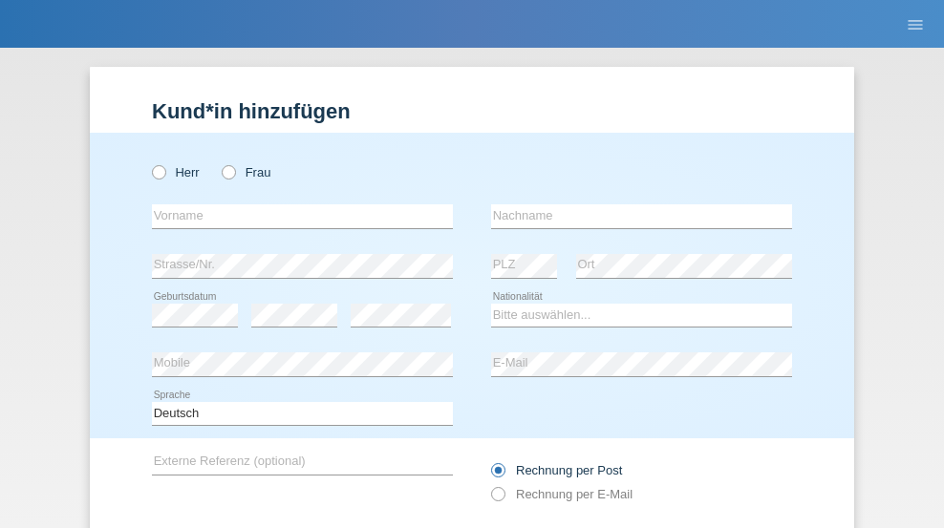
radio input "true"
click at [295, 205] on input "text" at bounding box center [302, 217] width 301 height 24
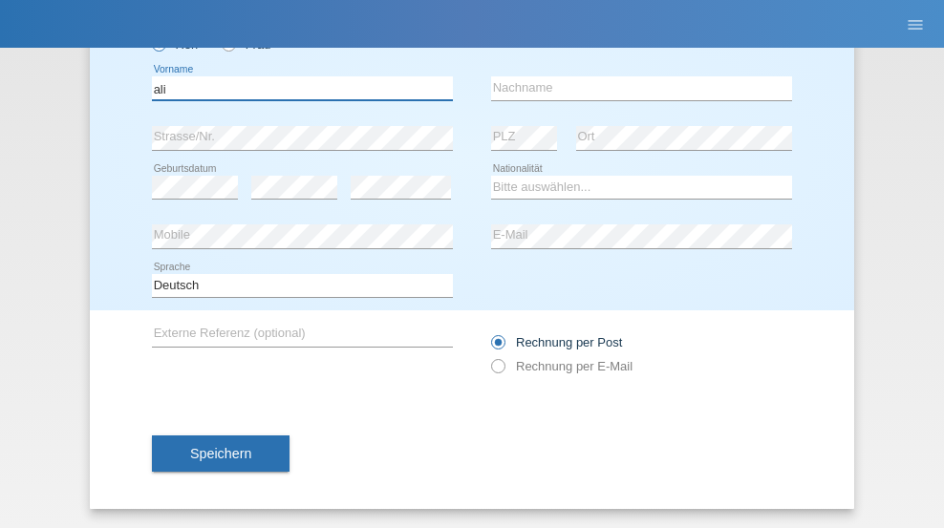
type input "ali"
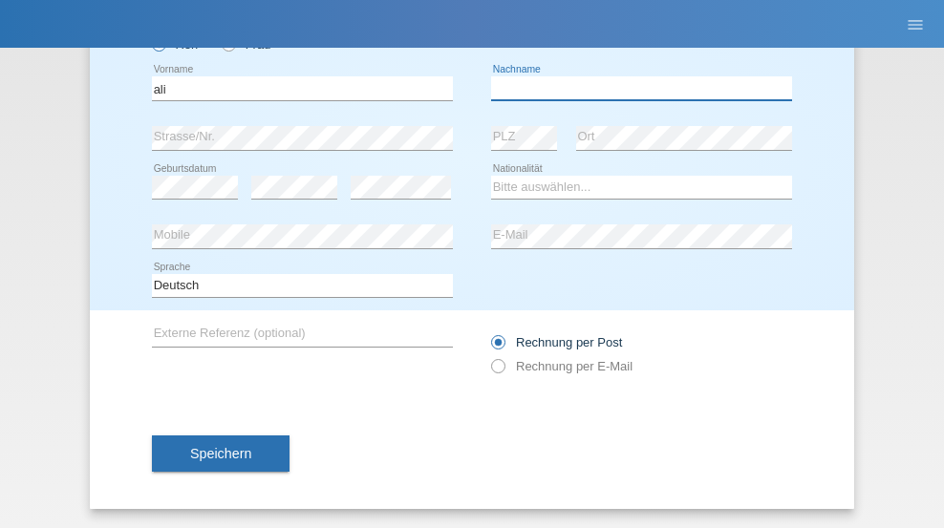
click at [635, 88] on input "text" at bounding box center [641, 88] width 301 height 24
type input "Amini"
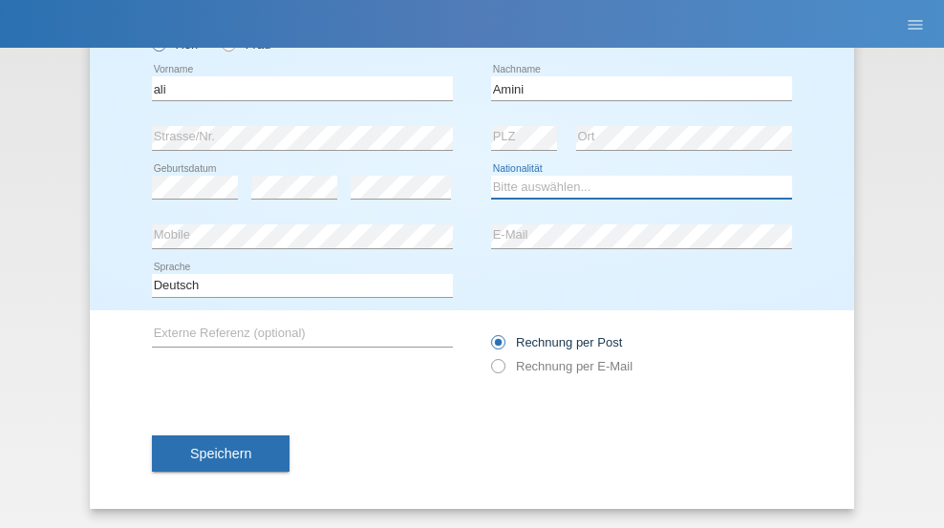
select select "AF"
select select "C"
select select "18"
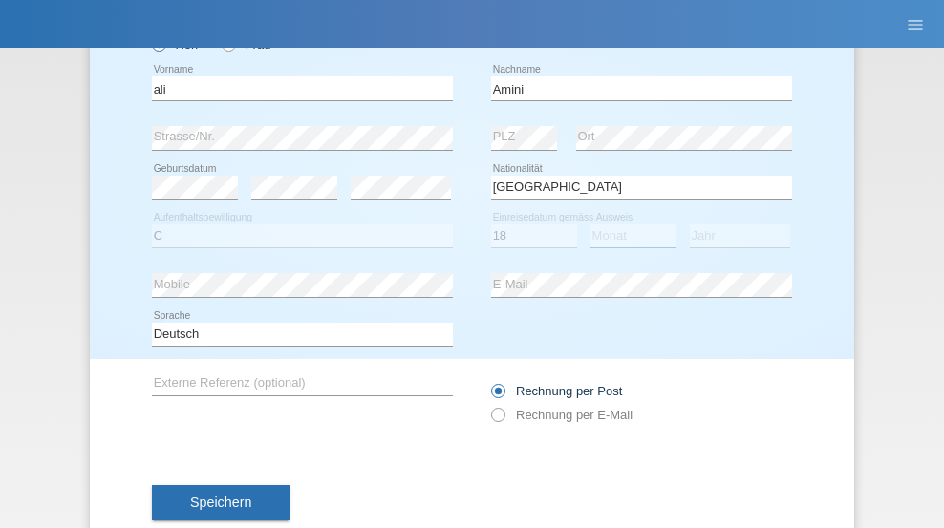
select select "08"
select select "2015"
